Goal: Find specific page/section: Find specific page/section

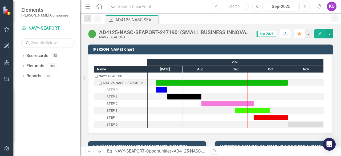
click at [122, 6] on input "text" at bounding box center [178, 6] width 141 height 9
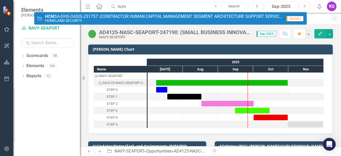
type input "hcm"
click at [132, 11] on div "Menu Home Search hcm Close Search Opportunity HCM SA-DHS-OASIS-251757: (CONTRAC…" at bounding box center [210, 6] width 261 height 13
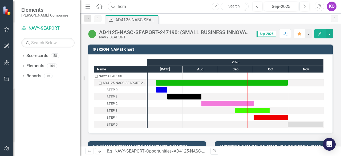
click at [121, 7] on input "hcm" at bounding box center [178, 6] width 141 height 9
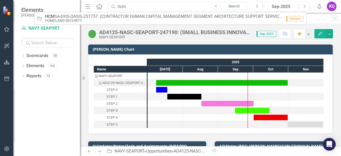
click at [127, 7] on input "hcm" at bounding box center [178, 6] width 141 height 9
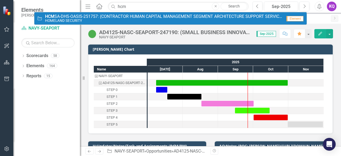
click at [116, 19] on small "HOMELAND SECURITY" at bounding box center [164, 21] width 238 height 4
click at [90, 7] on icon "Menu" at bounding box center [88, 6] width 7 height 6
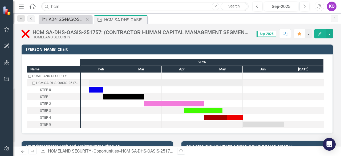
click at [63, 18] on div "AD4125-NASC-SEAPORT-247190: (SMALL BUSINESS INNOVATION RESEARCH PROGRAM AD4125 …" at bounding box center [66, 19] width 35 height 7
